Goal: Navigation & Orientation: Understand site structure

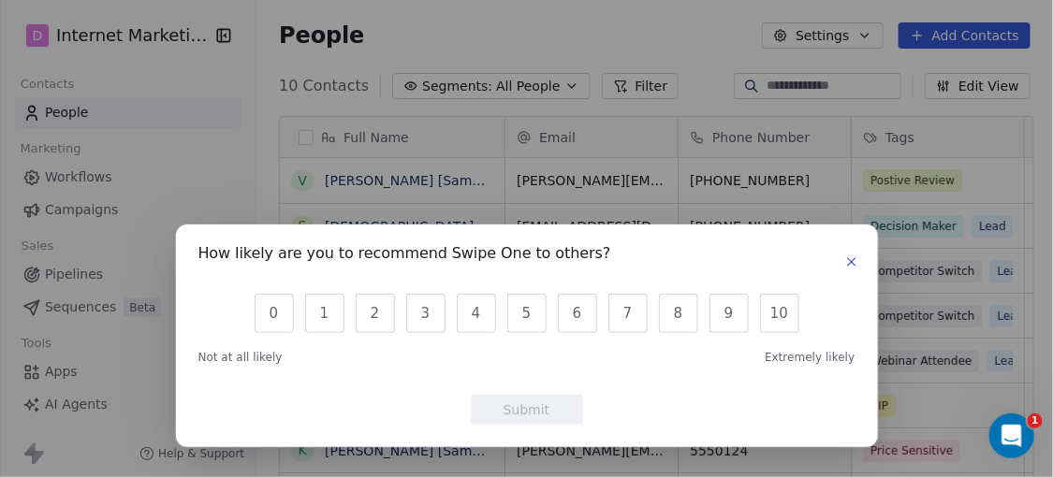
click at [849, 258] on icon "button" at bounding box center [851, 261] width 7 height 7
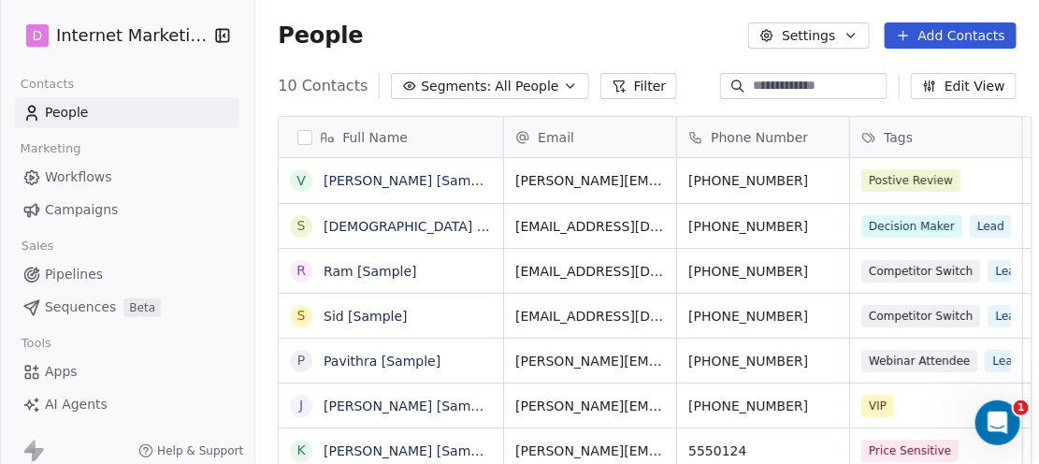
click at [56, 118] on span "People" at bounding box center [67, 113] width 44 height 20
click at [137, 37] on html "D Internet Marketing Moxie Contacts People Marketing Workflows Campaigns Sales …" at bounding box center [519, 232] width 1039 height 464
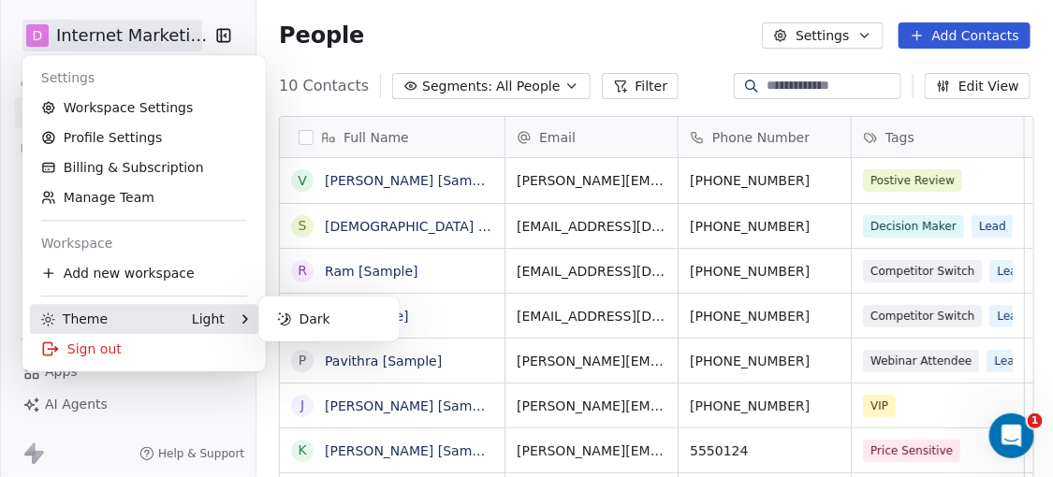
click at [85, 319] on div "Theme" at bounding box center [74, 319] width 66 height 19
click at [295, 317] on div "Dark" at bounding box center [329, 319] width 125 height 30
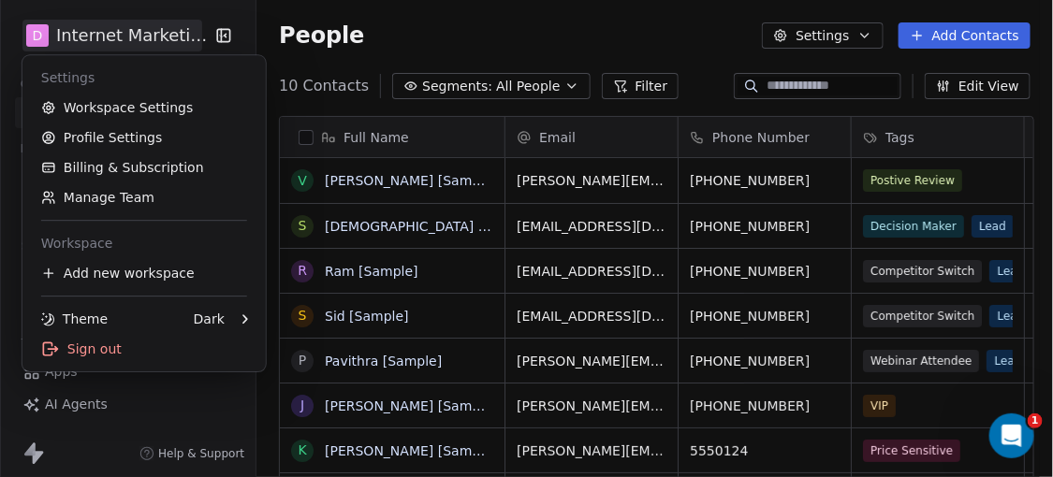
click at [864, 33] on html "D Internet Marketing Moxie Contacts People Marketing Workflows Campaigns Sales …" at bounding box center [526, 238] width 1053 height 477
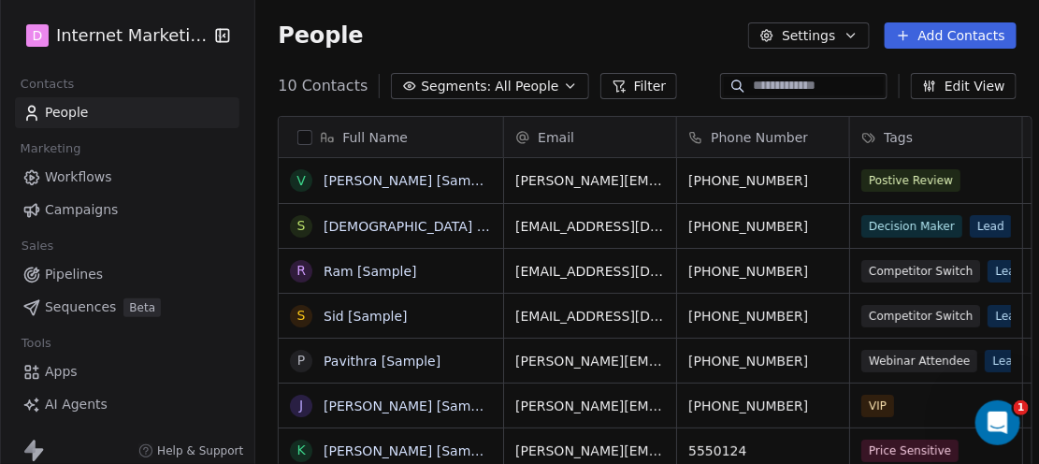
click at [855, 34] on icon "button" at bounding box center [851, 36] width 7 height 4
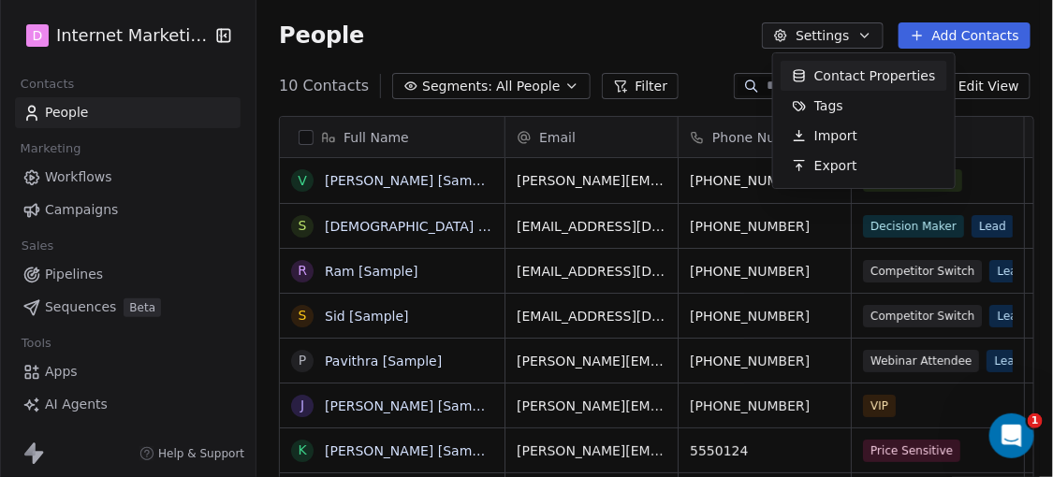
click at [78, 178] on html "D Internet Marketing Moxie Contacts People Marketing Workflows Campaigns Sales …" at bounding box center [526, 238] width 1053 height 477
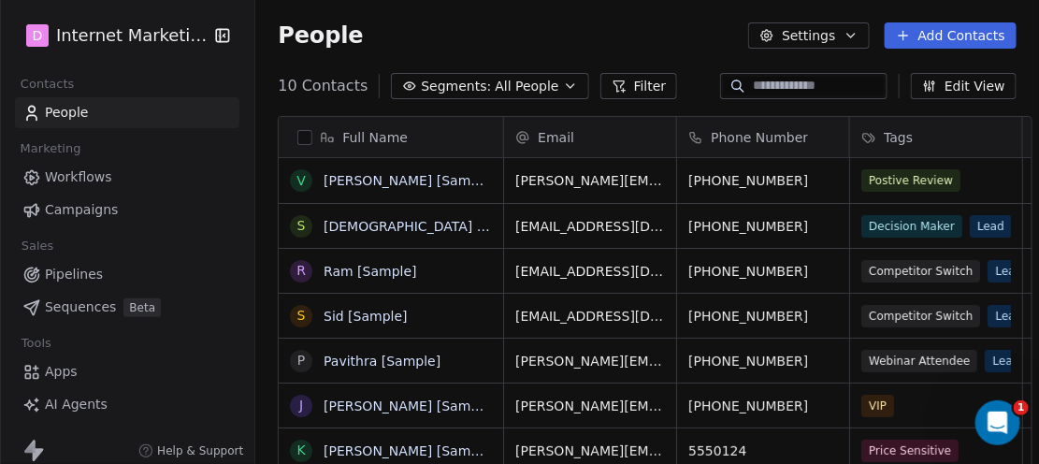
click at [78, 178] on span "Workflows" at bounding box center [78, 177] width 67 height 20
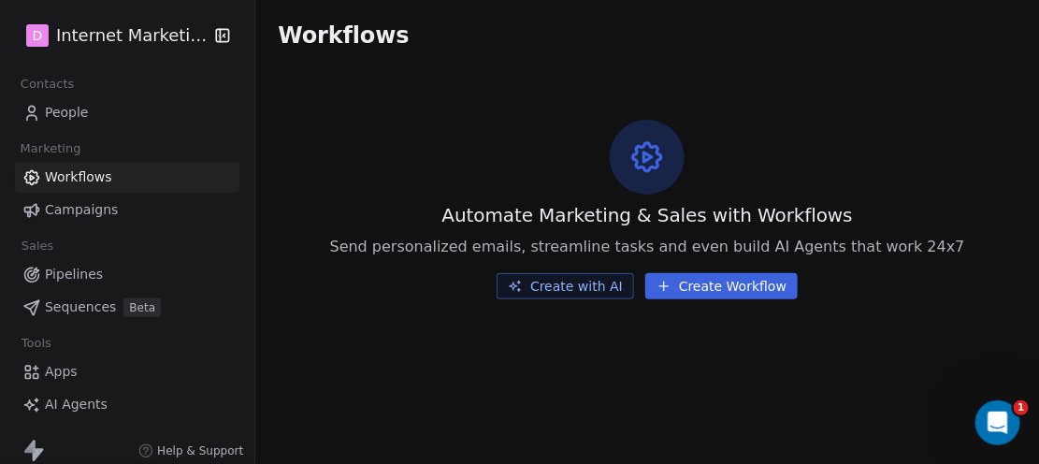
click at [82, 275] on span "Pipelines" at bounding box center [74, 275] width 58 height 20
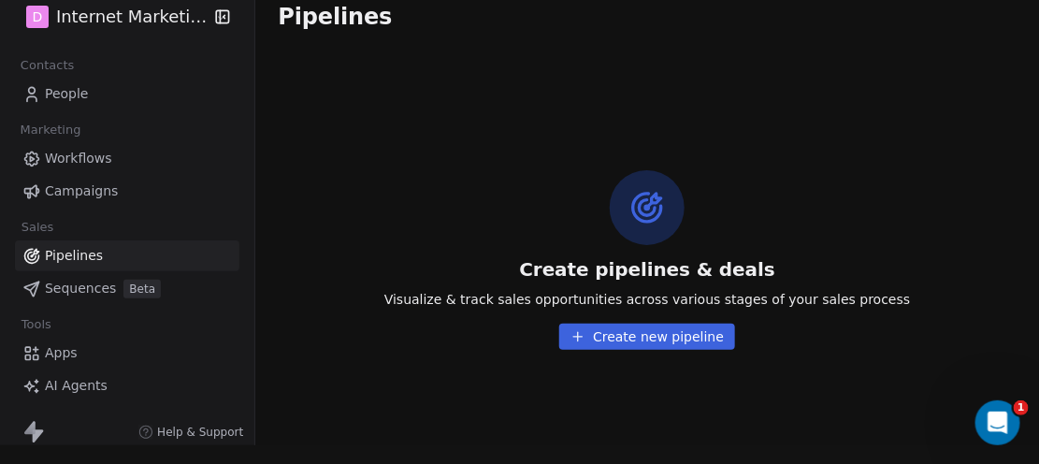
scroll to position [22, 0]
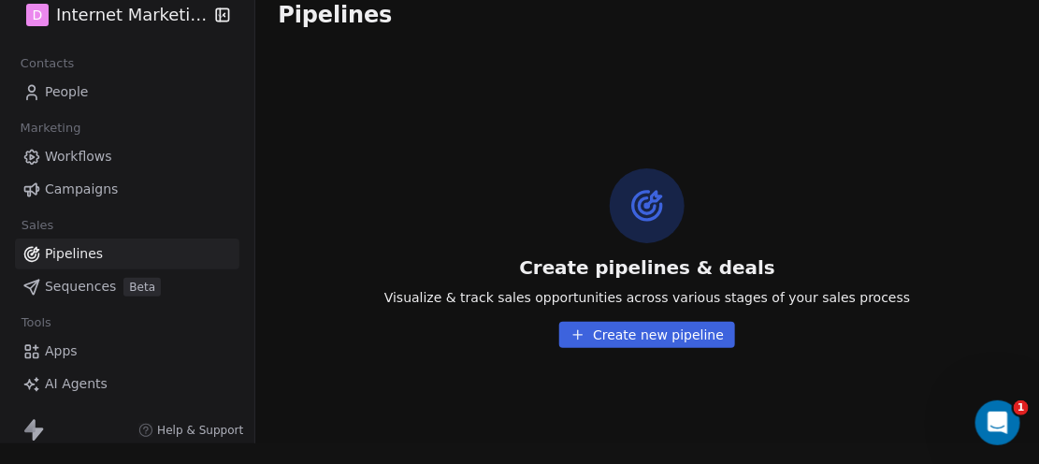
click at [79, 285] on span "Sequences" at bounding box center [80, 287] width 71 height 20
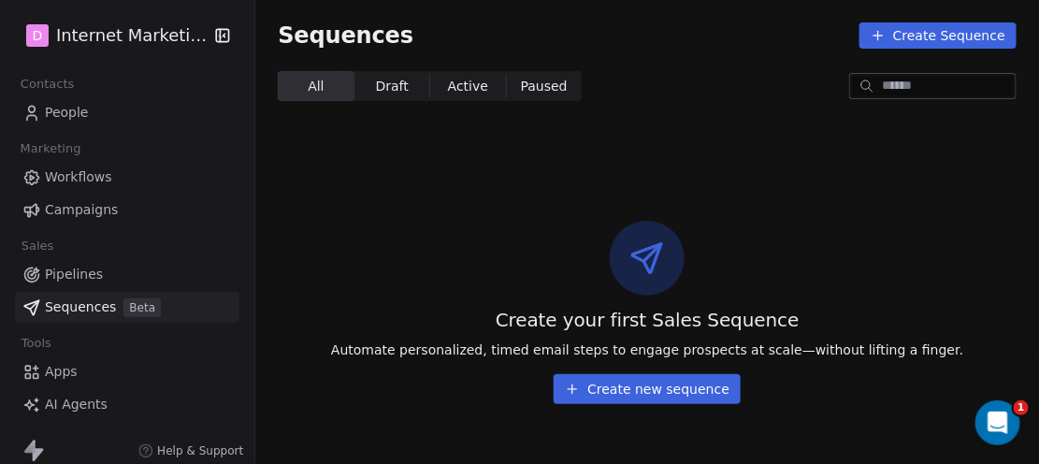
click at [61, 368] on span "Apps" at bounding box center [61, 372] width 33 height 20
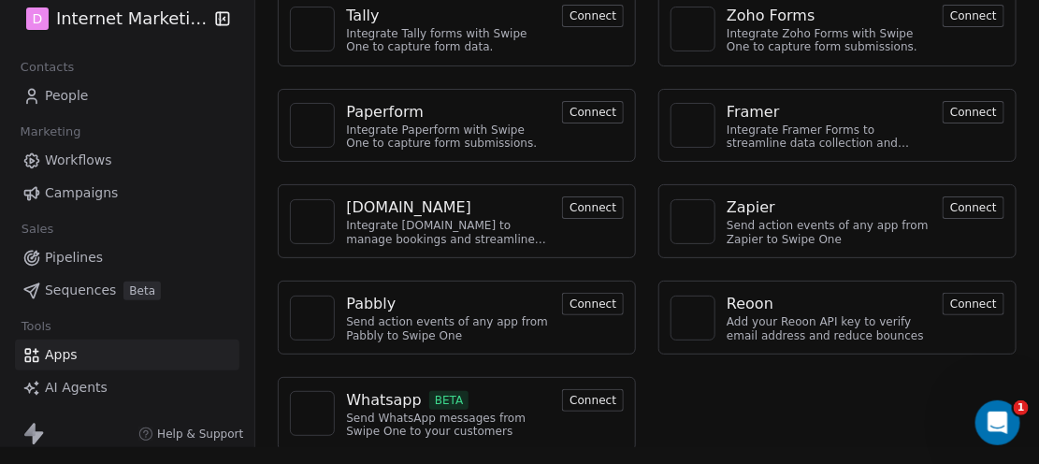
scroll to position [22, 0]
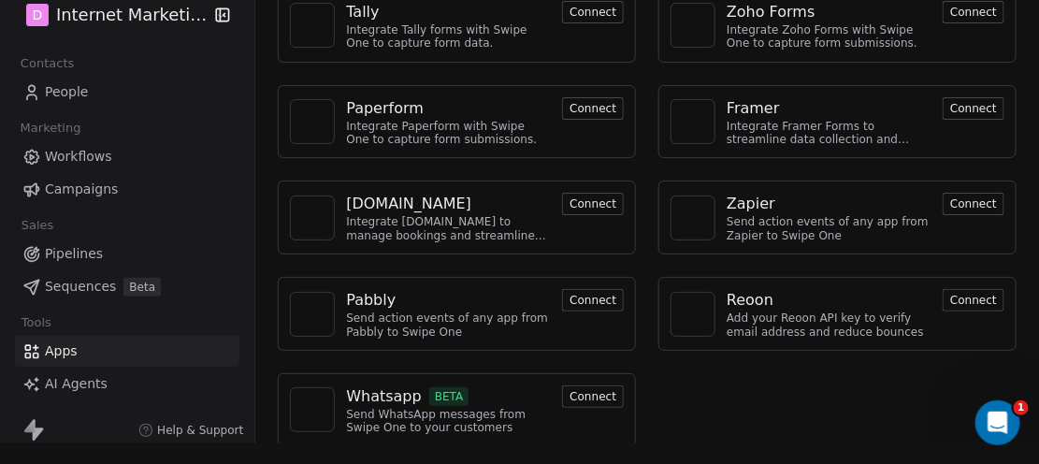
click at [584, 298] on button "Connect" at bounding box center [593, 300] width 62 height 22
